Goal: Transaction & Acquisition: Purchase product/service

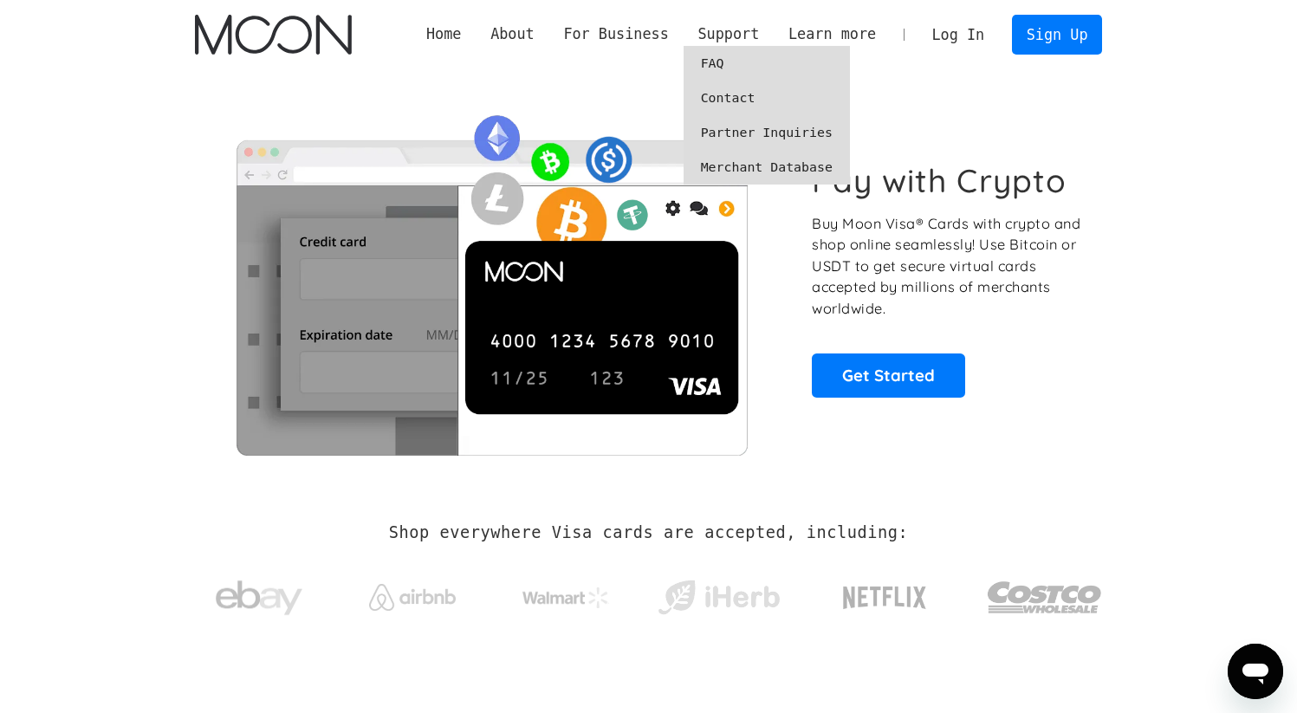
click at [740, 167] on link "Merchant Database" at bounding box center [767, 167] width 166 height 35
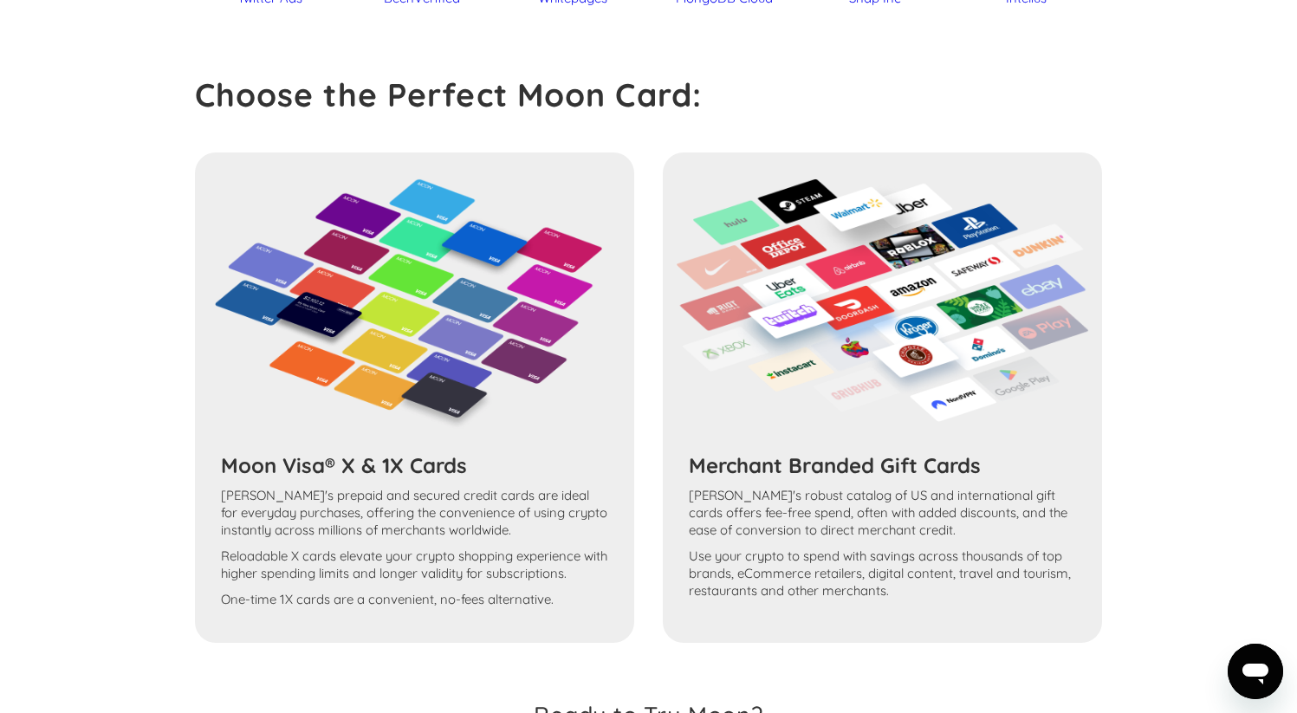
scroll to position [9062, 0]
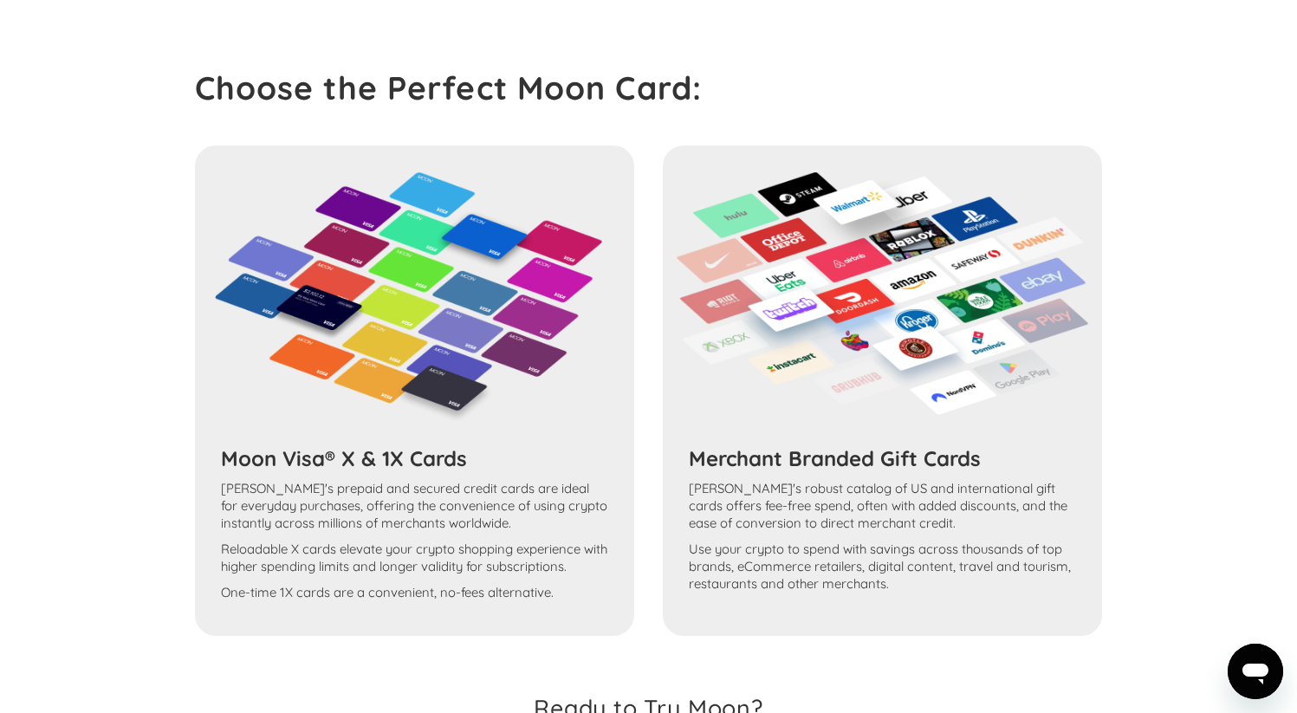
click at [896, 316] on img at bounding box center [882, 294] width 413 height 244
click at [829, 461] on h3 "Merchant Branded Gift Cards" at bounding box center [882, 458] width 387 height 26
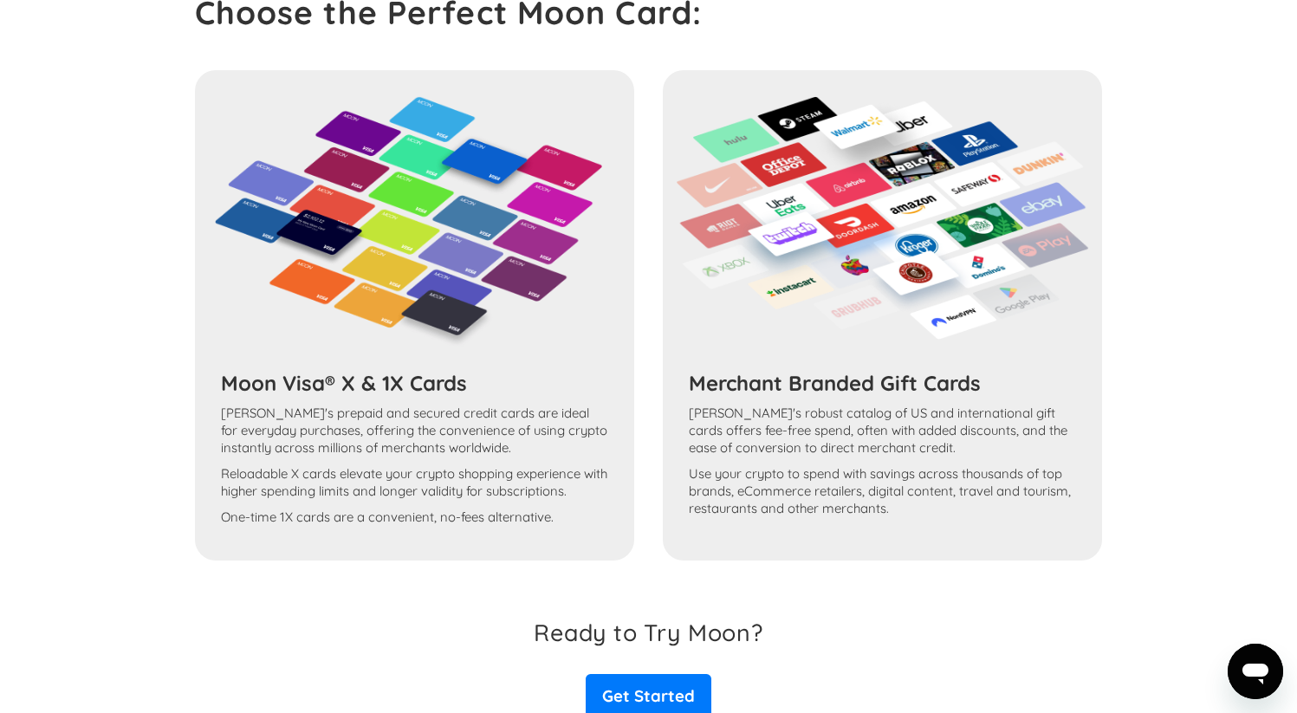
scroll to position [9326, 0]
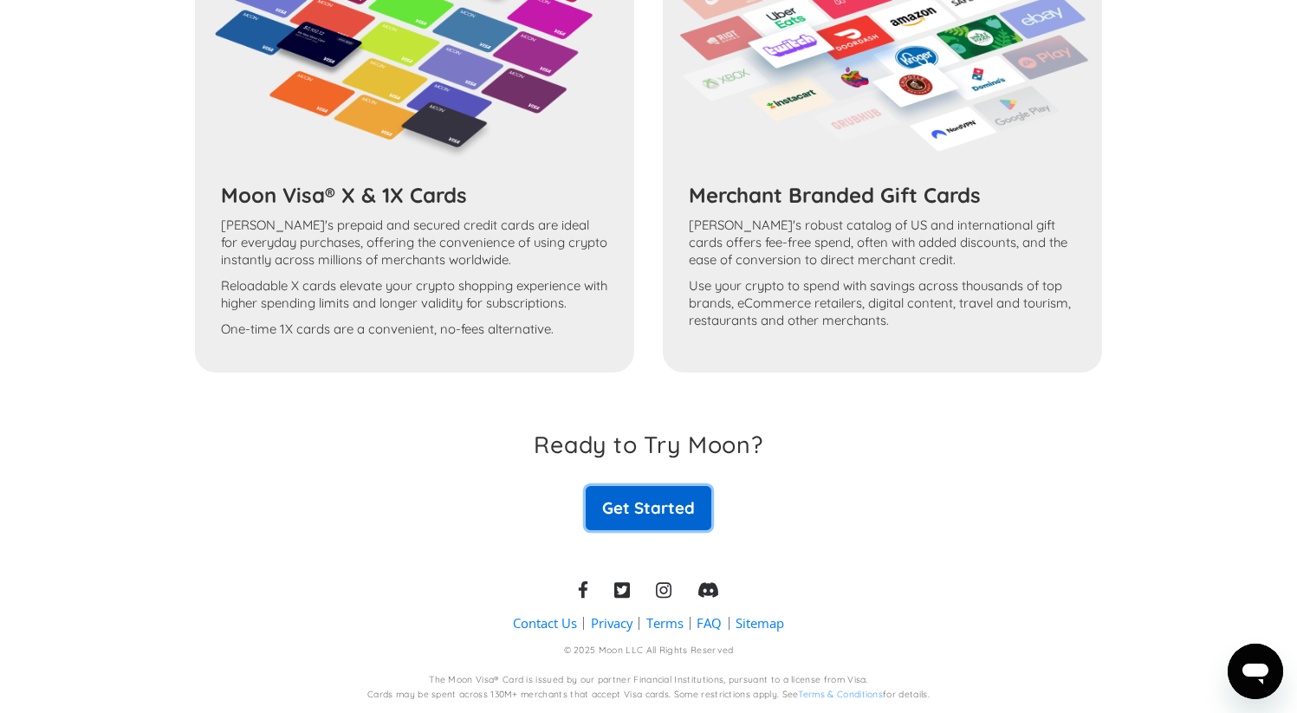
click at [651, 511] on link "Get Started" at bounding box center [648, 507] width 125 height 43
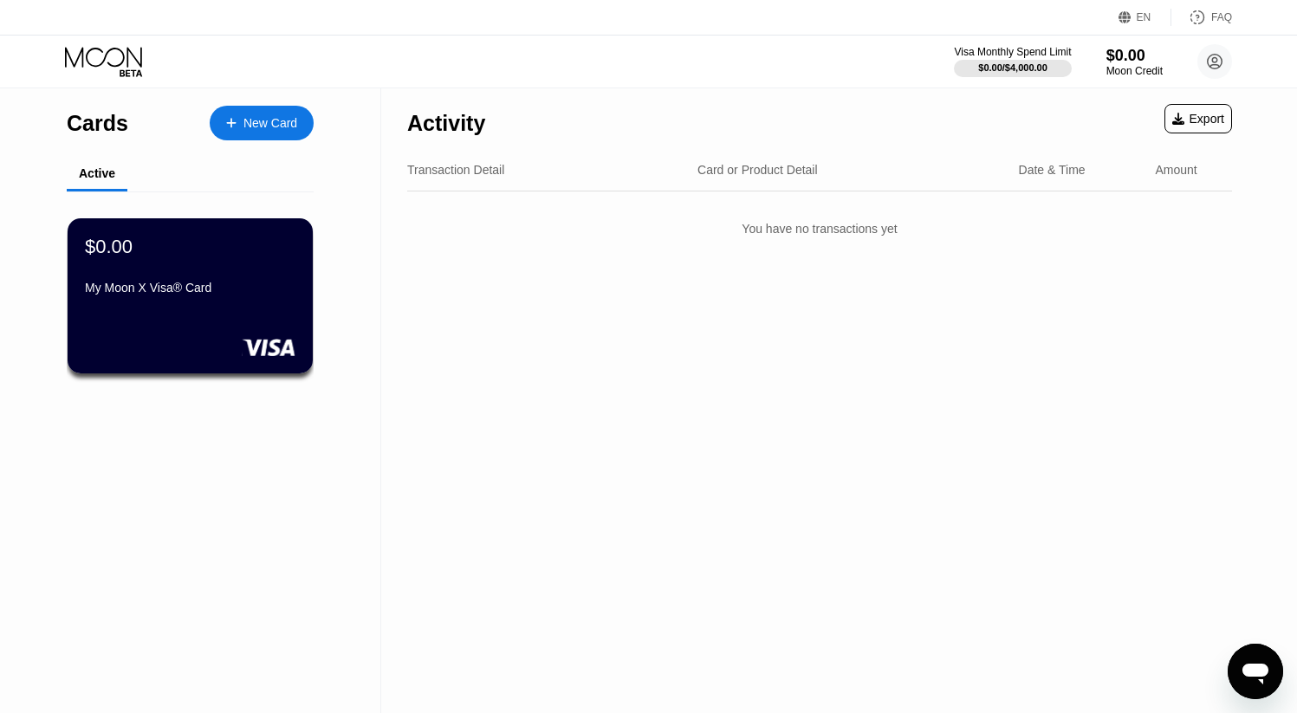
click at [269, 117] on div "New Card" at bounding box center [271, 123] width 54 height 15
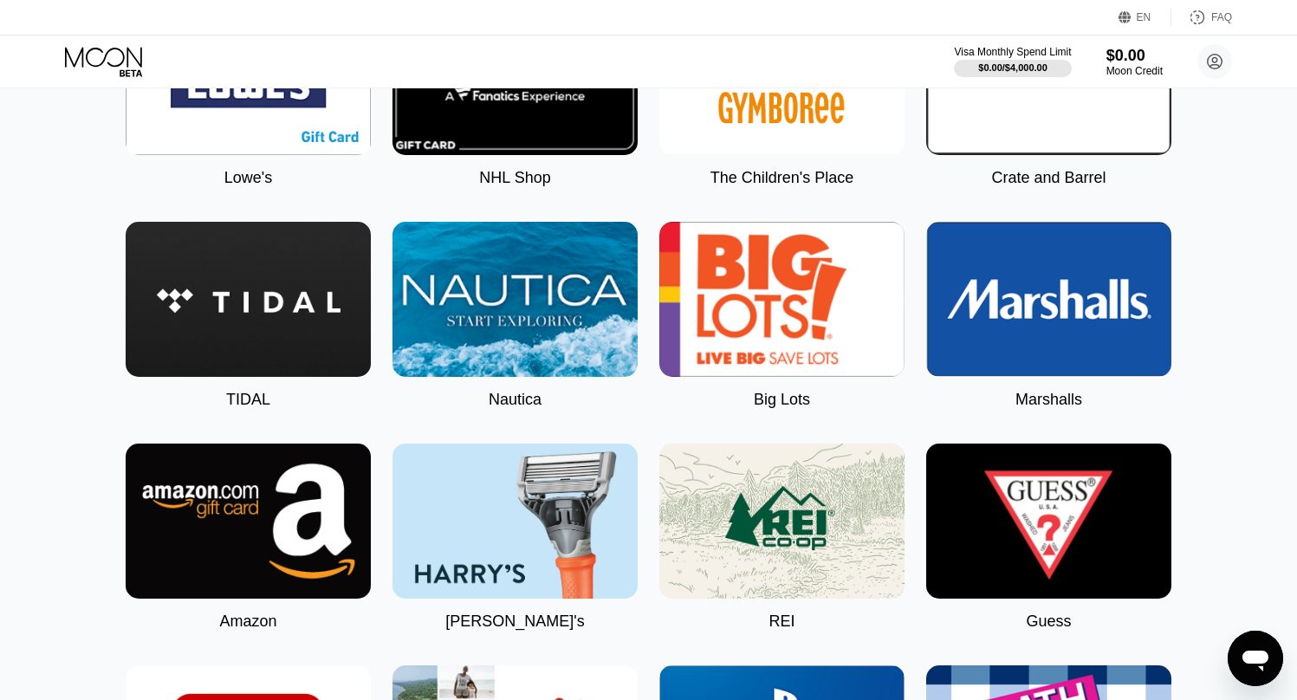
scroll to position [2584, 0]
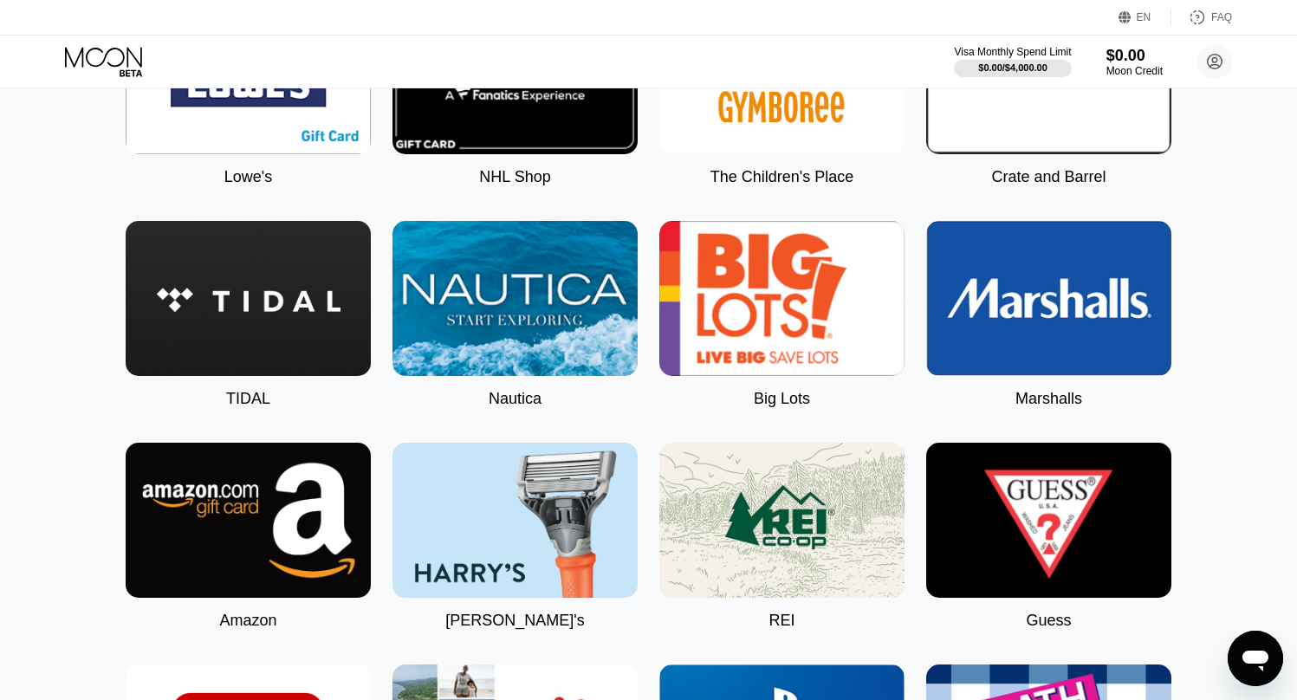
click at [286, 575] on img at bounding box center [248, 520] width 245 height 155
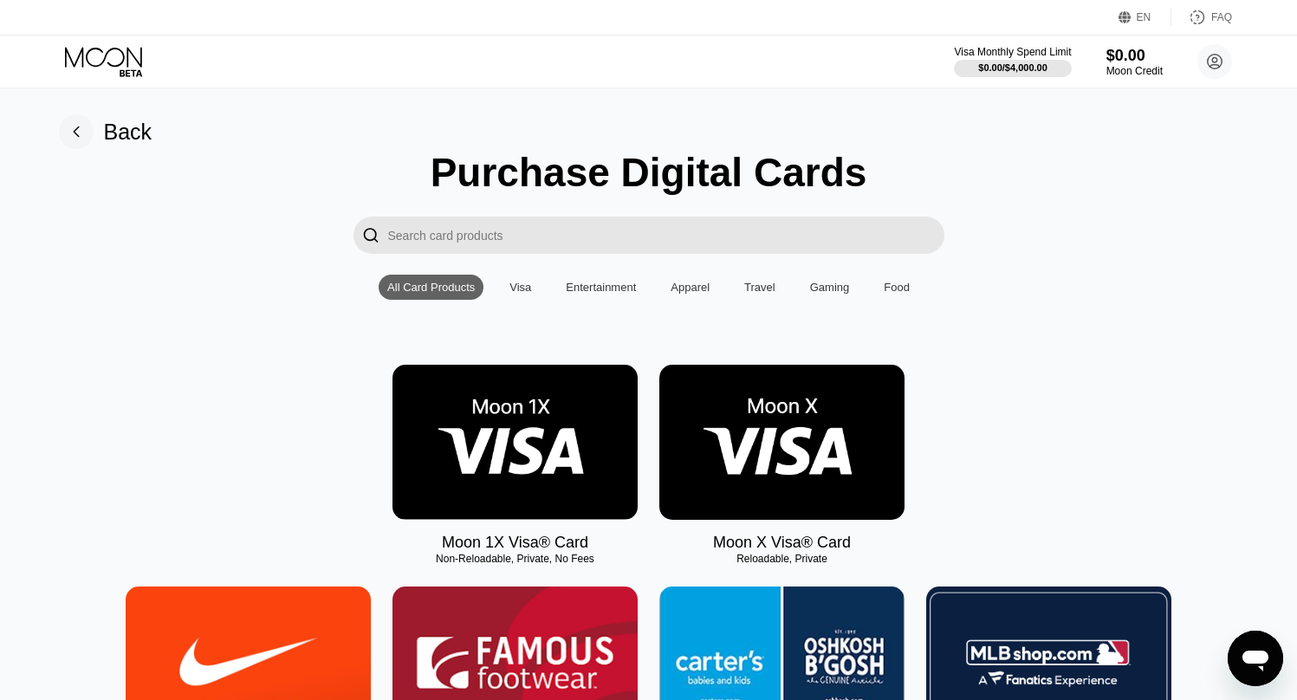
type input "0"
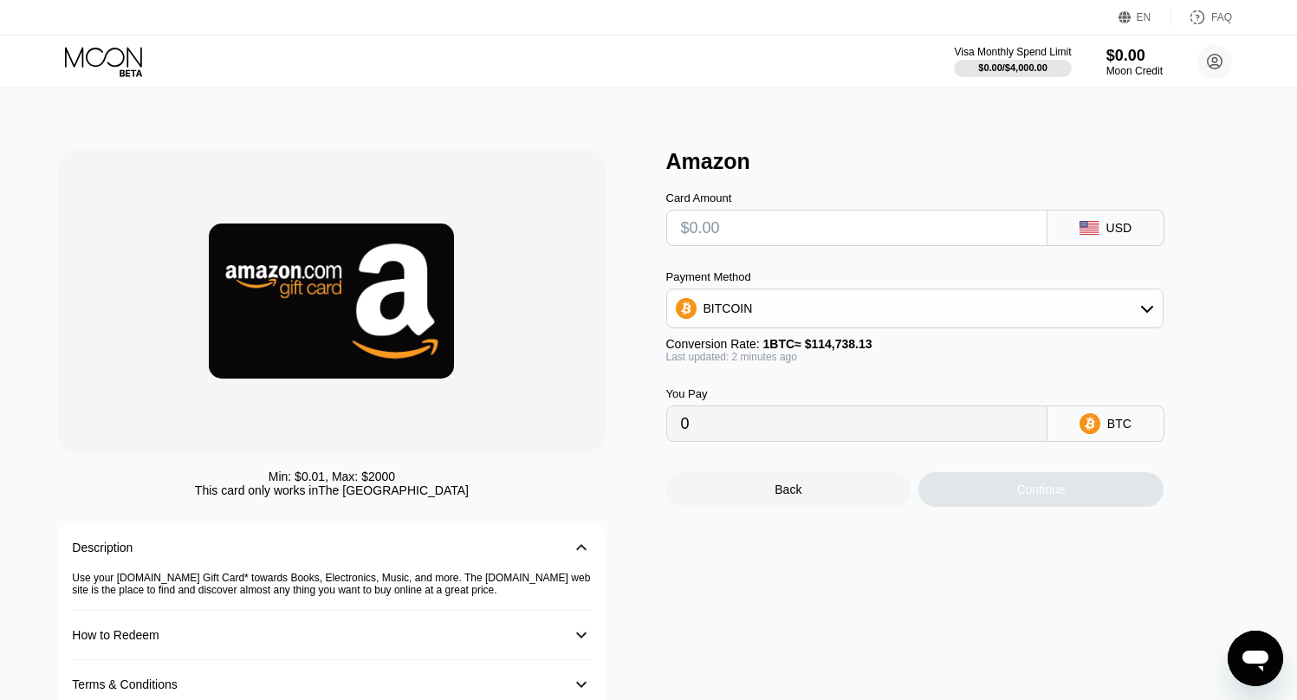
click at [876, 237] on input "text" at bounding box center [857, 228] width 352 height 35
click at [923, 303] on div "BITCOIN" at bounding box center [915, 308] width 496 height 35
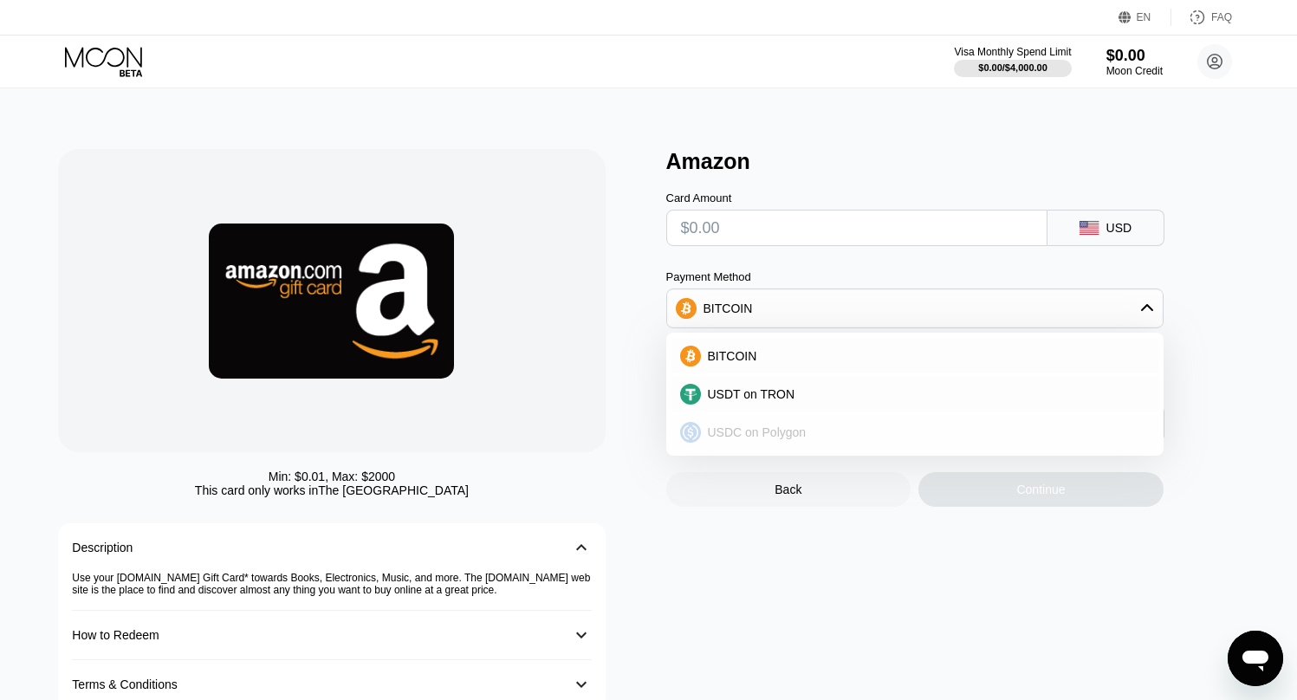
click at [793, 424] on div "USDC on Polygon" at bounding box center [915, 432] width 487 height 35
